Goal: Submit feedback/report problem

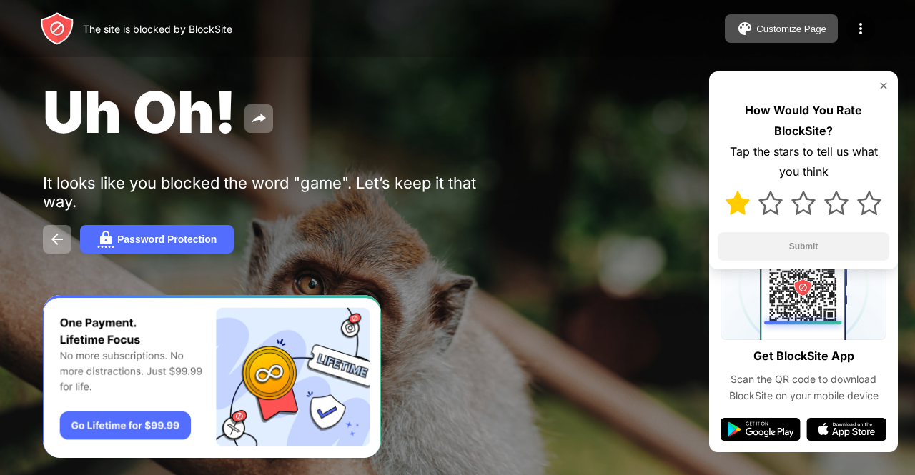
click at [736, 209] on img at bounding box center [737, 203] width 24 height 24
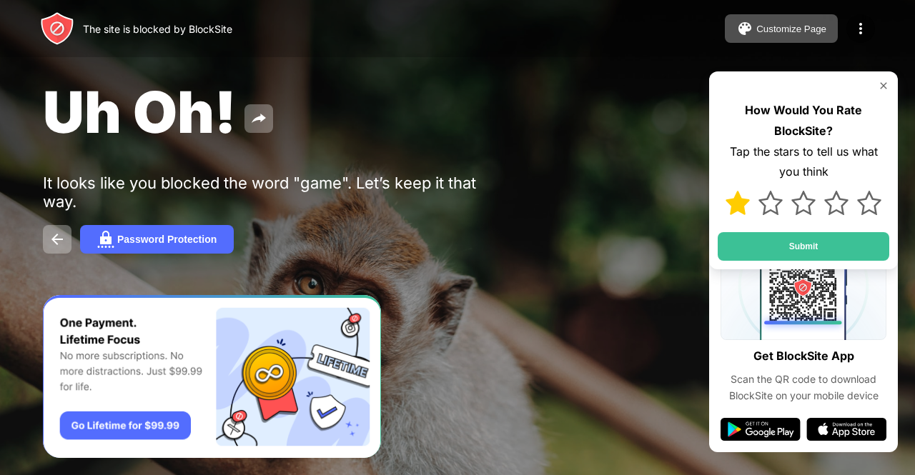
click at [740, 209] on img at bounding box center [737, 203] width 24 height 24
click at [740, 205] on img at bounding box center [737, 203] width 24 height 24
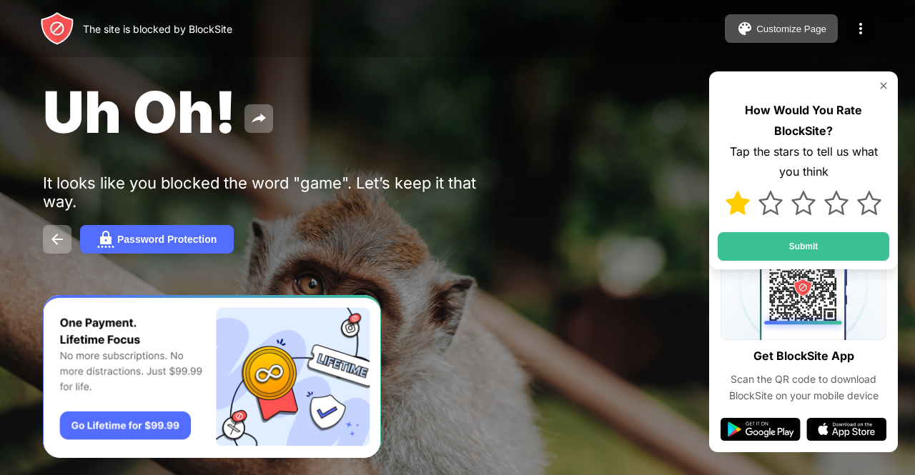
drag, startPoint x: 740, startPoint y: 205, endPoint x: 890, endPoint y: 84, distance: 193.1
click at [890, 84] on div "How Would You Rate BlockSite? Tap the stars to tell us what you think Submit" at bounding box center [803, 170] width 189 height 198
click at [886, 84] on div "How Would You Rate BlockSite? Tap the stars to tell us what you think Submit" at bounding box center [803, 170] width 189 height 198
click at [886, 84] on img at bounding box center [883, 85] width 11 height 11
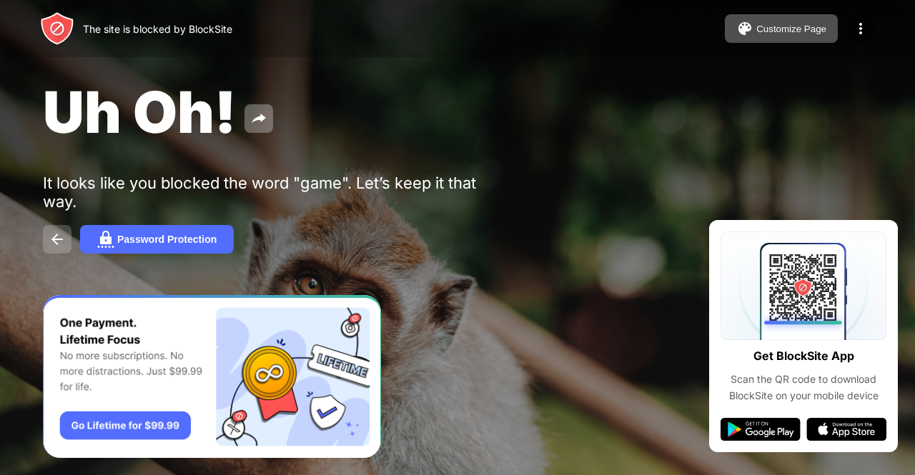
click at [53, 235] on img at bounding box center [57, 239] width 17 height 17
